Goal: Task Accomplishment & Management: Manage account settings

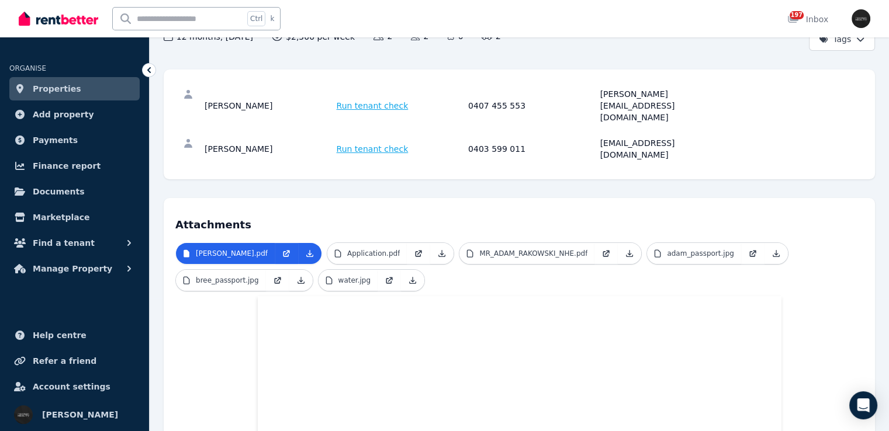
click at [108, 86] on link "Properties" at bounding box center [74, 88] width 130 height 23
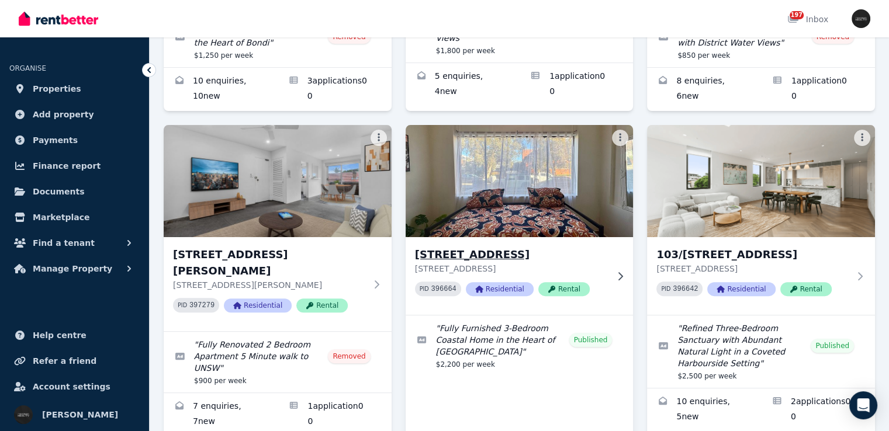
scroll to position [351, 0]
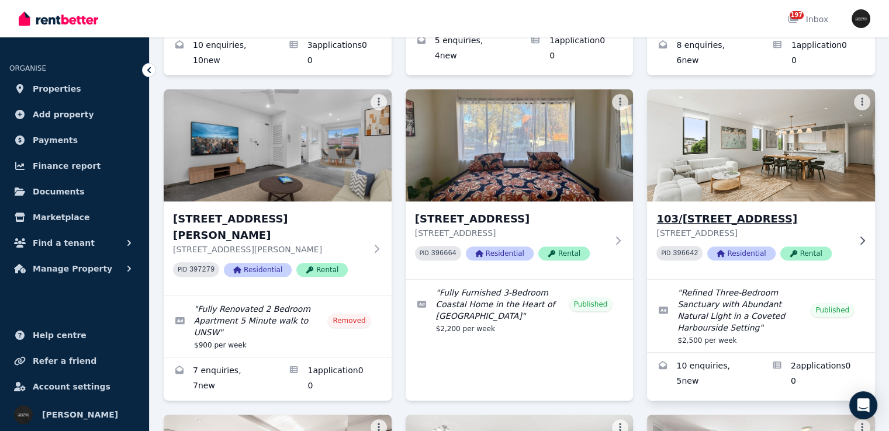
click at [855, 236] on div at bounding box center [860, 240] width 12 height 9
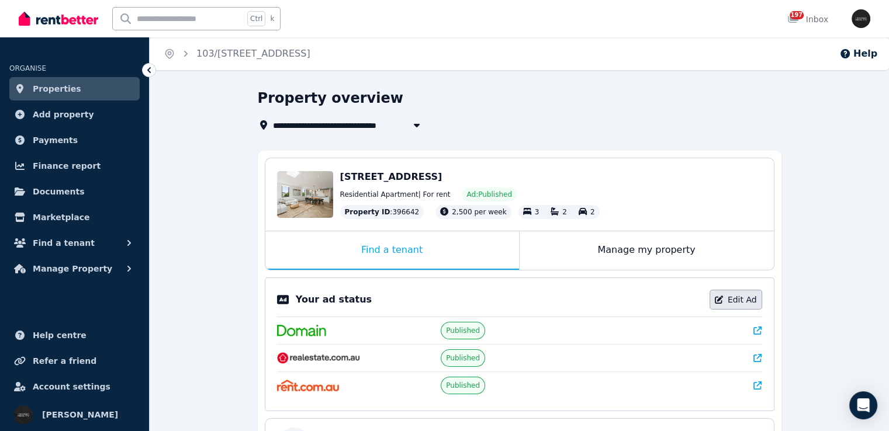
click at [732, 296] on link "Edit Ad" at bounding box center [736, 300] width 53 height 20
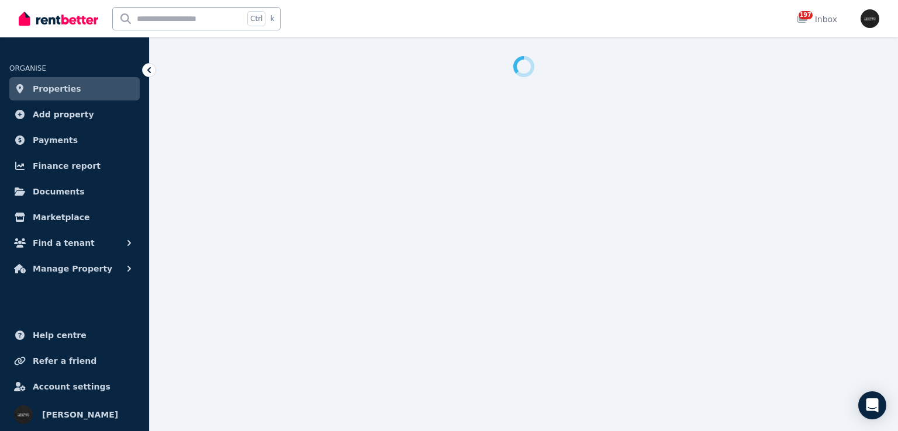
select select "**********"
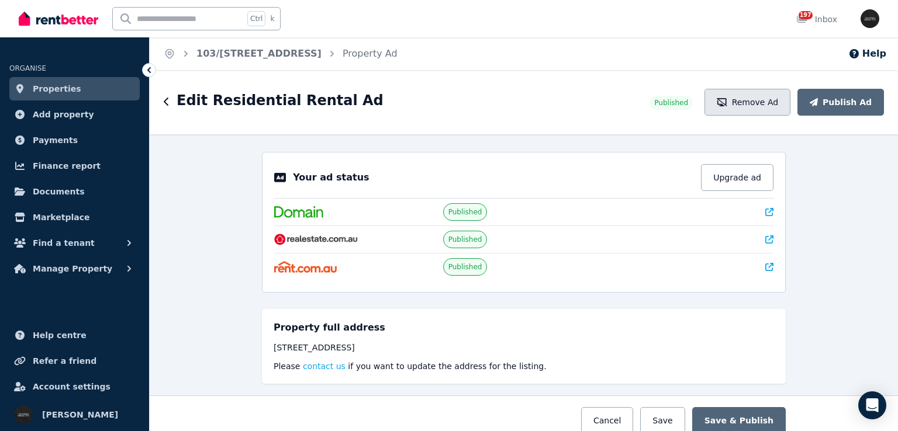
click at [755, 105] on button "Remove Ad" at bounding box center [747, 102] width 86 height 27
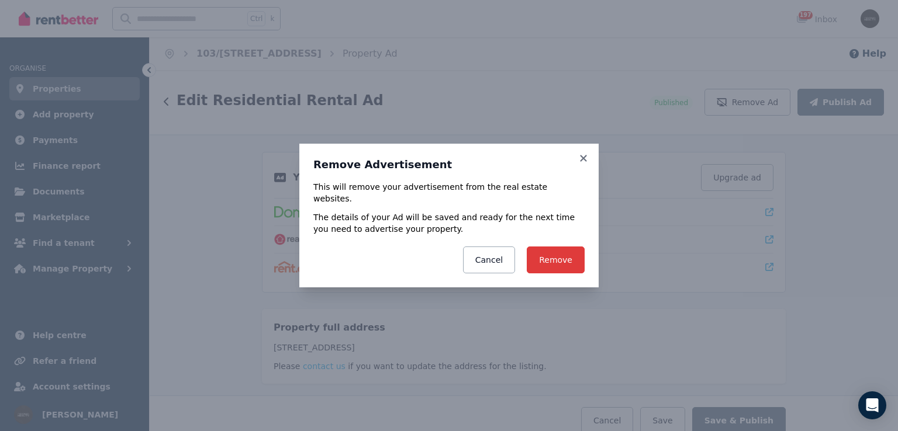
click at [568, 254] on button "Remove" at bounding box center [556, 260] width 58 height 27
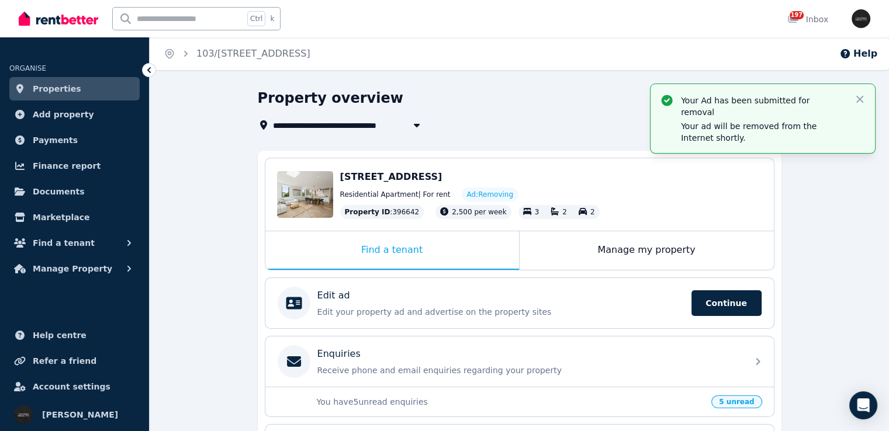
click at [112, 82] on link "Properties" at bounding box center [74, 88] width 130 height 23
